Goal: Participate in discussion

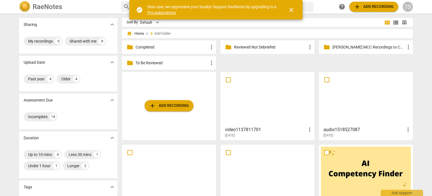
click at [271, 46] on p "Reviewed Not Debriefed" at bounding box center [270, 47] width 73 height 6
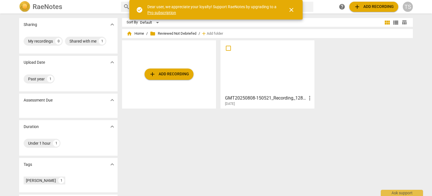
click at [271, 46] on div at bounding box center [268, 67] width 90 height 50
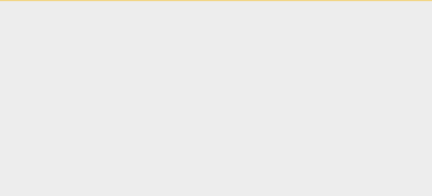
click at [271, 1] on html "check_circle Dear user, we appreciate your loyalty! Support RaeNotes by upgradi…" at bounding box center [216, 0] width 432 height 1
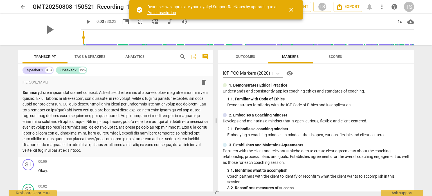
click at [205, 56] on span "comment" at bounding box center [205, 56] width 7 height 7
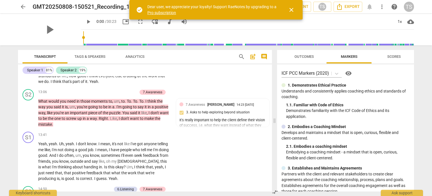
scroll to position [1164, 0]
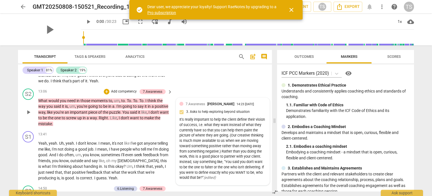
click at [243, 126] on div "It's really important to help the client define their vision of success, i.e. w…" at bounding box center [222, 148] width 87 height 63
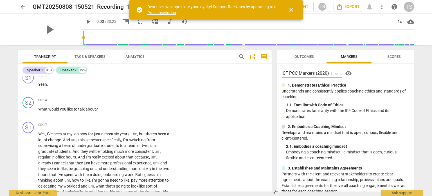
scroll to position [0, 0]
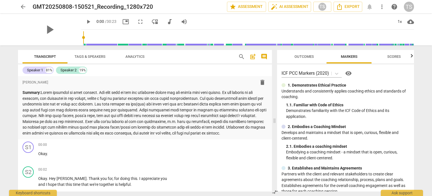
click at [389, 56] on span "Scores" at bounding box center [394, 56] width 14 height 4
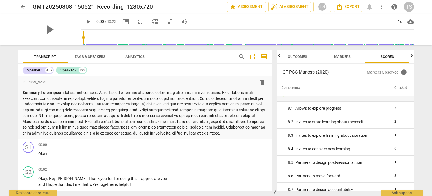
drag, startPoint x: 272, startPoint y: 78, endPoint x: 270, endPoint y: 74, distance: 4.9
click at [270, 74] on div "Transcript Tags & Speakers Analytics search post_add comment Speaker 1 81% Spea…" at bounding box center [144, 120] width 261 height 150
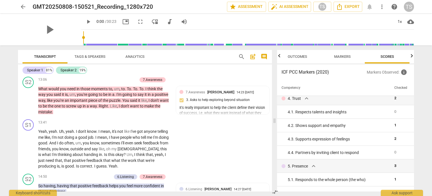
scroll to position [1178, 0]
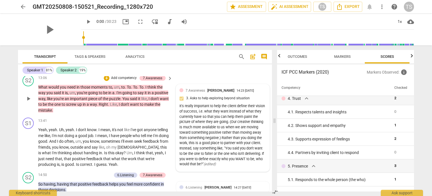
click at [188, 113] on div "It's really important to help the client define their vision of success, i.e. w…" at bounding box center [222, 134] width 87 height 63
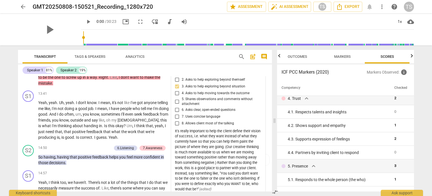
scroll to position [1212, 0]
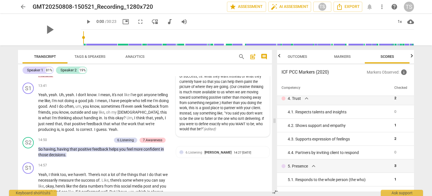
click at [189, 115] on div "It's really important to help the client define their vision of success, i.e. w…" at bounding box center [222, 99] width 87 height 63
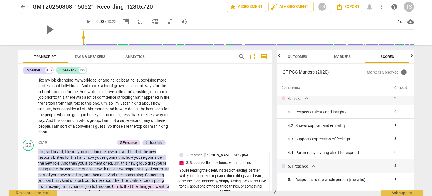
scroll to position [270, 0]
